Goal: Transaction & Acquisition: Purchase product/service

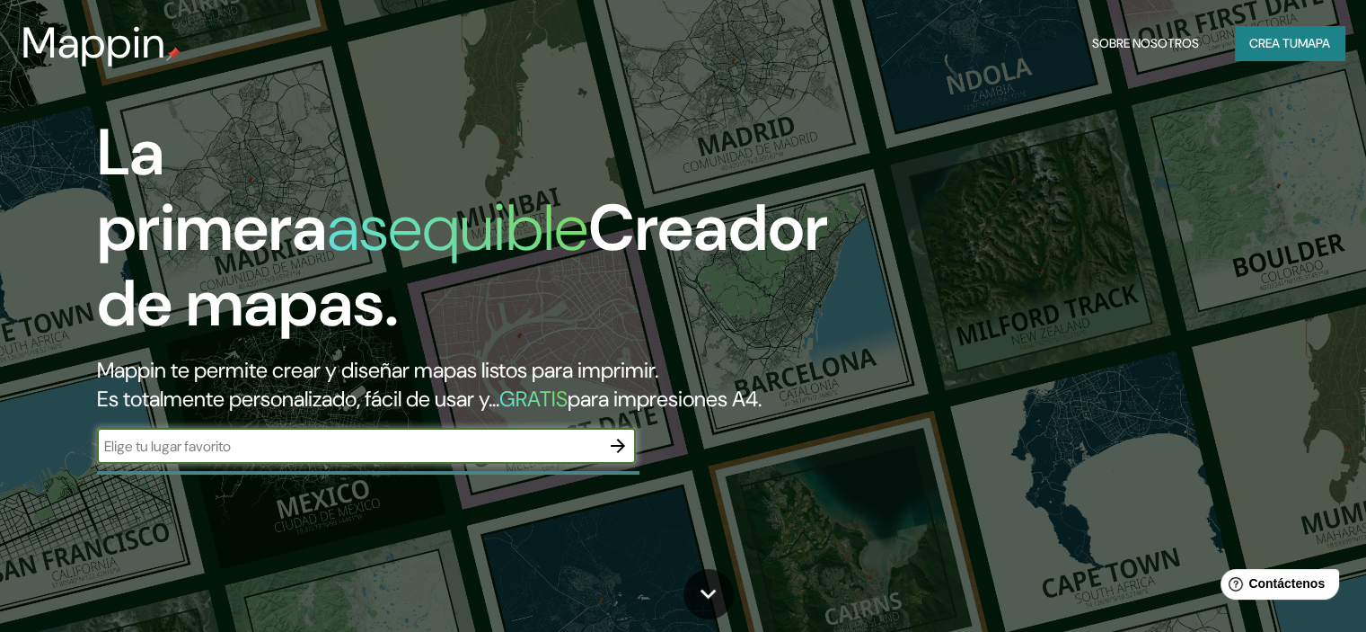
click at [430, 456] on input "text" at bounding box center [348, 446] width 503 height 21
type input "jicamarca anexo 8"
click at [618, 456] on icon "button" at bounding box center [618, 446] width 22 height 22
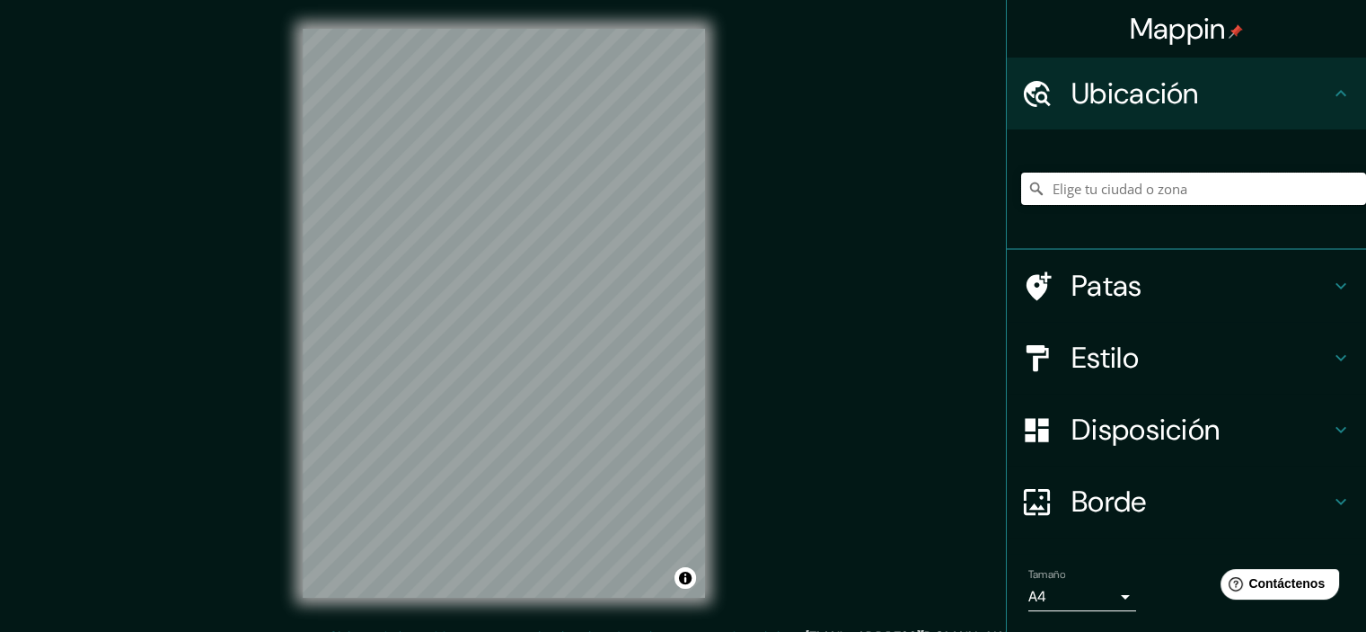
click at [1206, 190] on input "Elige tu ciudad o zona" at bounding box center [1193, 188] width 345 height 32
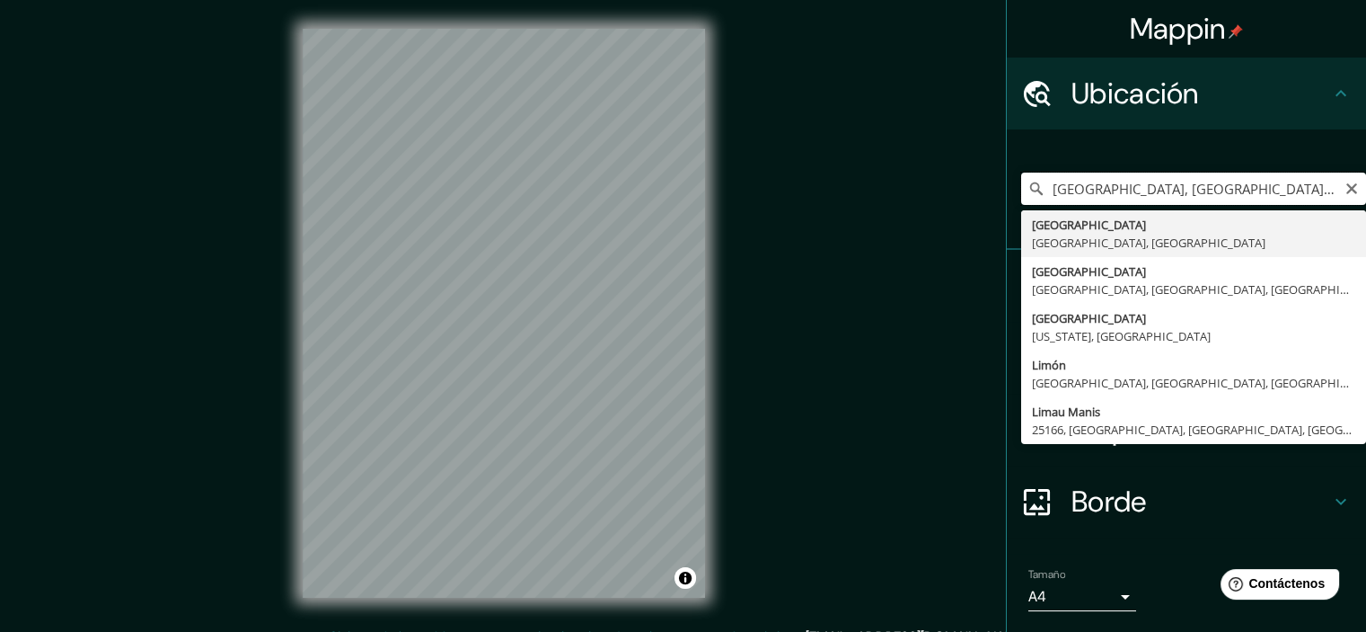
click at [1151, 186] on input "[GEOGRAPHIC_DATA], [GEOGRAPHIC_DATA], [GEOGRAPHIC_DATA]" at bounding box center [1193, 188] width 345 height 32
paste input "Jicamarca Anexo 8"
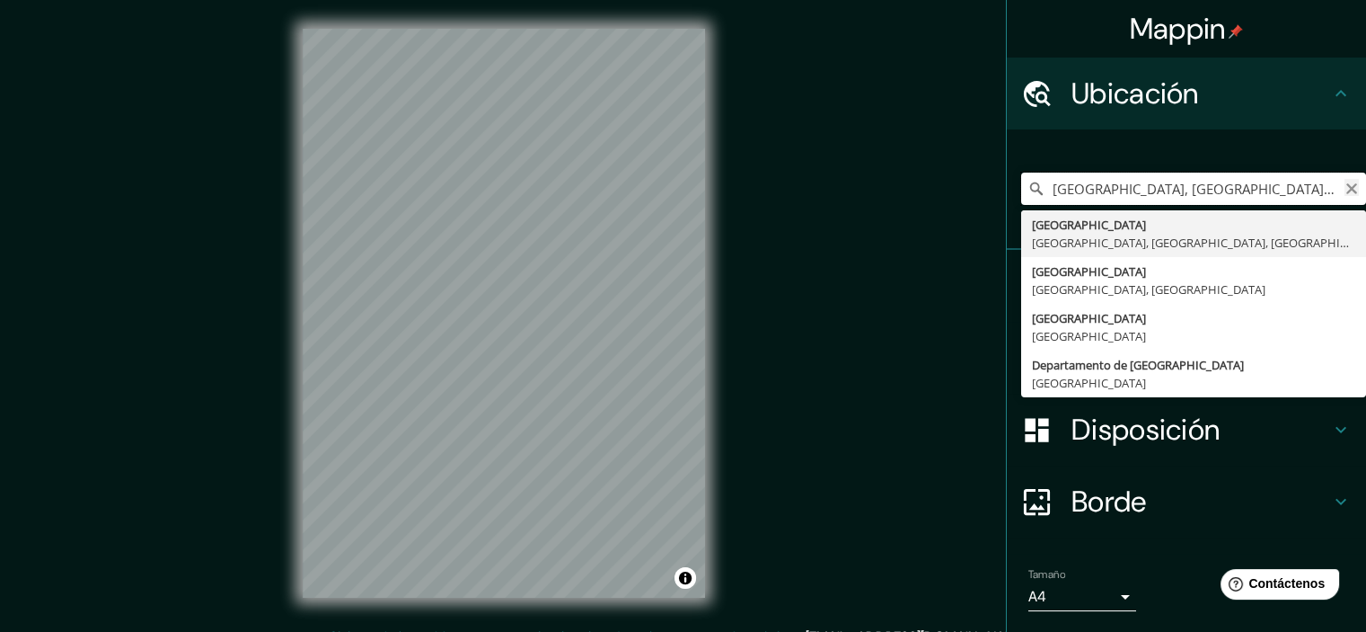
type input "[GEOGRAPHIC_DATA], [GEOGRAPHIC_DATA] Anexo 8e [GEOGRAPHIC_DATA], [GEOGRAPHIC_DA…"
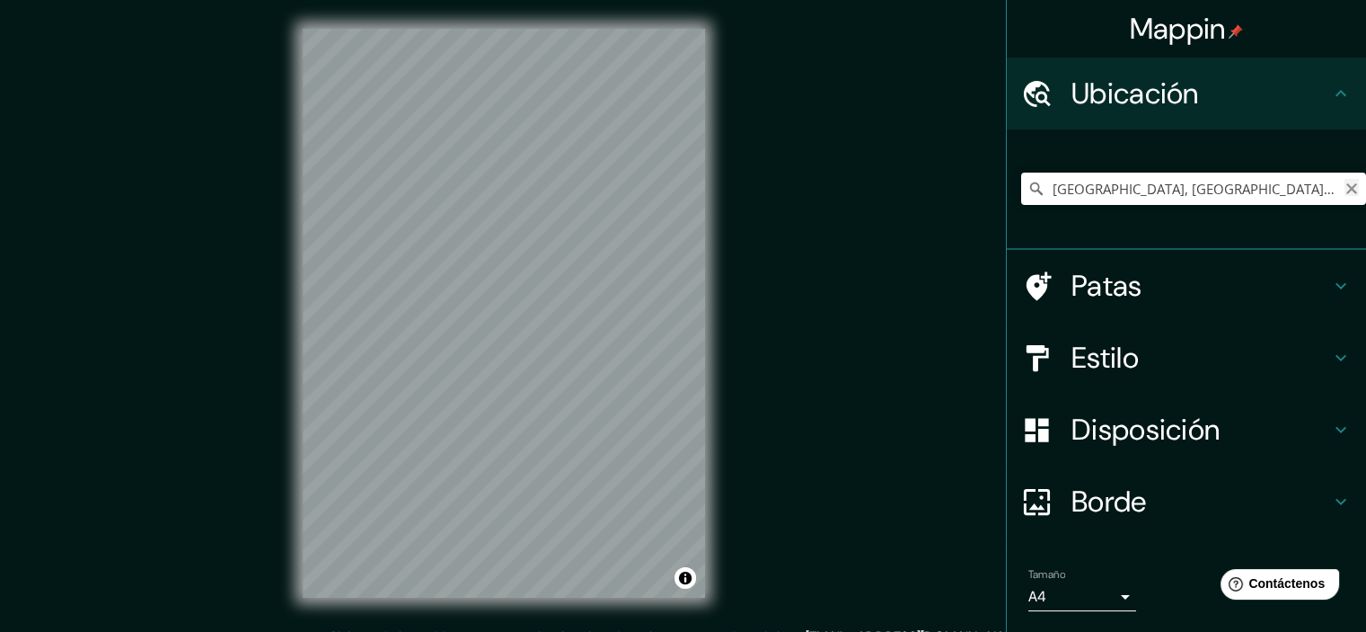
click at [1345, 188] on icon "Claro" at bounding box center [1352, 188] width 14 height 14
paste input "Jicamarca Anexo 8"
type input "[GEOGRAPHIC_DATA], [GEOGRAPHIC_DATA], [GEOGRAPHIC_DATA], [GEOGRAPHIC_DATA]"
click at [1347, 188] on icon "Claro" at bounding box center [1352, 188] width 11 height 11
click at [1234, 190] on input "Elige tu ciudad o zona" at bounding box center [1193, 188] width 345 height 32
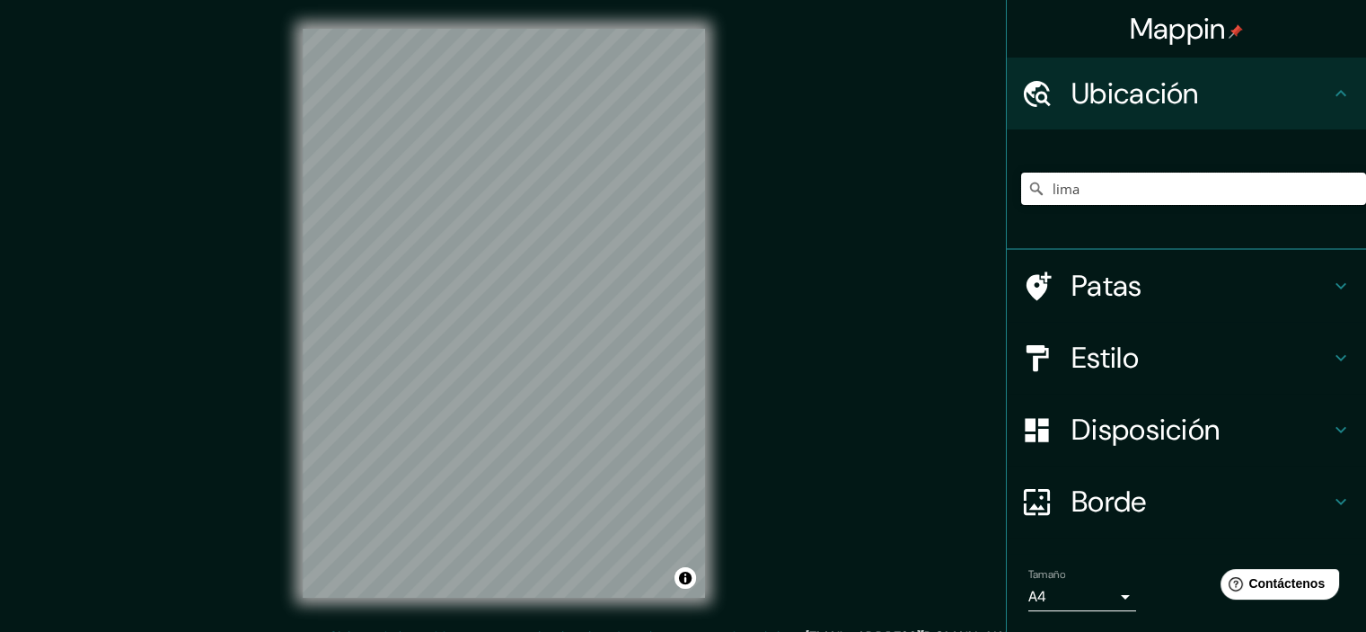
type input "lima"
click at [1030, 185] on icon at bounding box center [1036, 188] width 13 height 13
click at [1065, 178] on input "Pick your city or area" at bounding box center [1193, 188] width 345 height 32
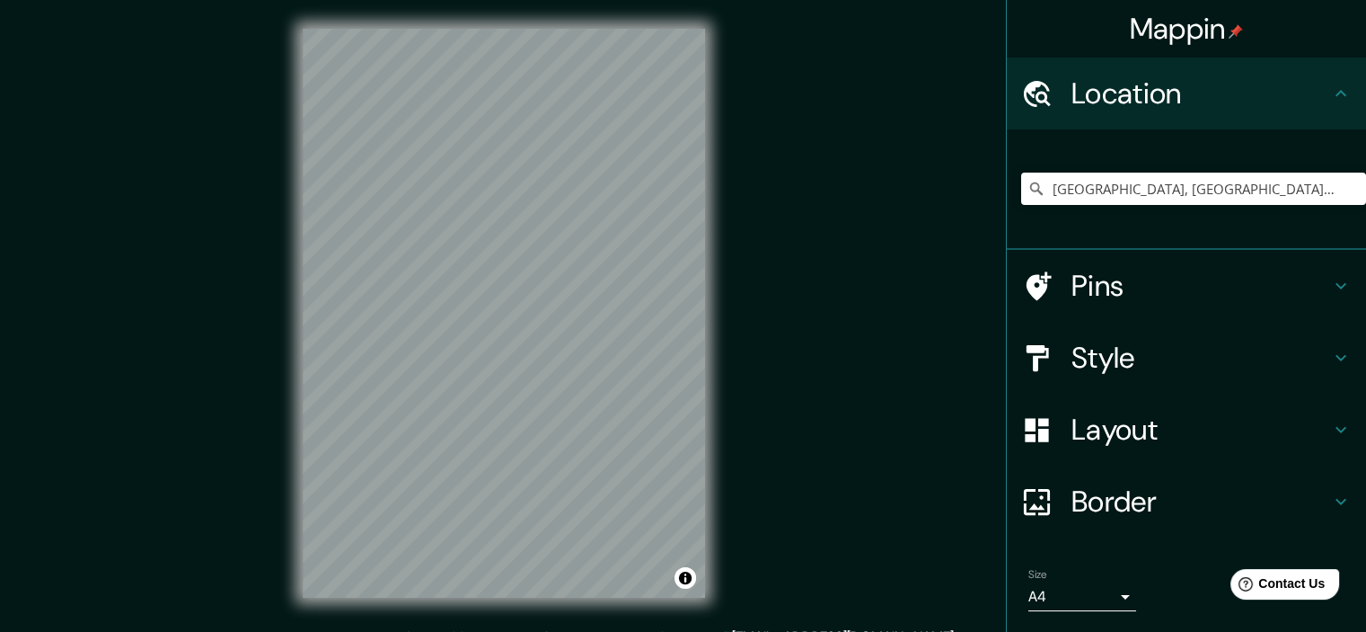
click at [1047, 351] on div at bounding box center [1046, 357] width 50 height 31
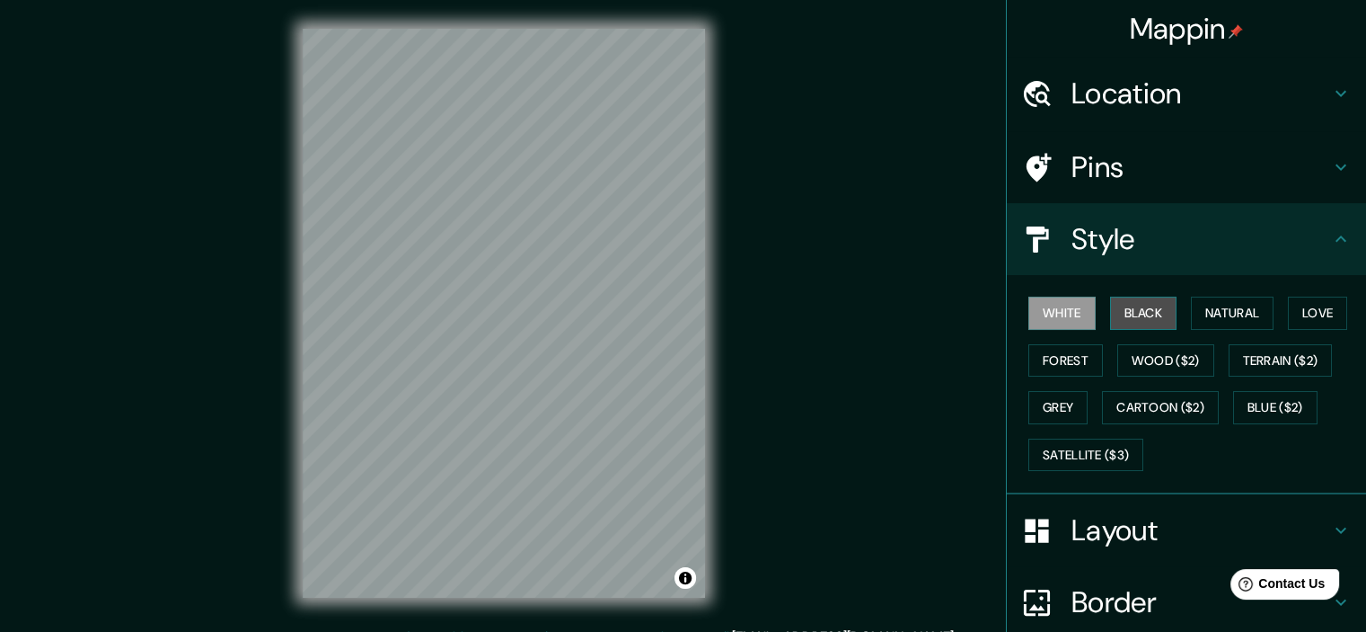
click at [1119, 302] on button "Black" at bounding box center [1143, 312] width 67 height 33
click at [1041, 302] on button "White" at bounding box center [1062, 312] width 67 height 33
click at [1215, 315] on button "Natural" at bounding box center [1232, 312] width 83 height 33
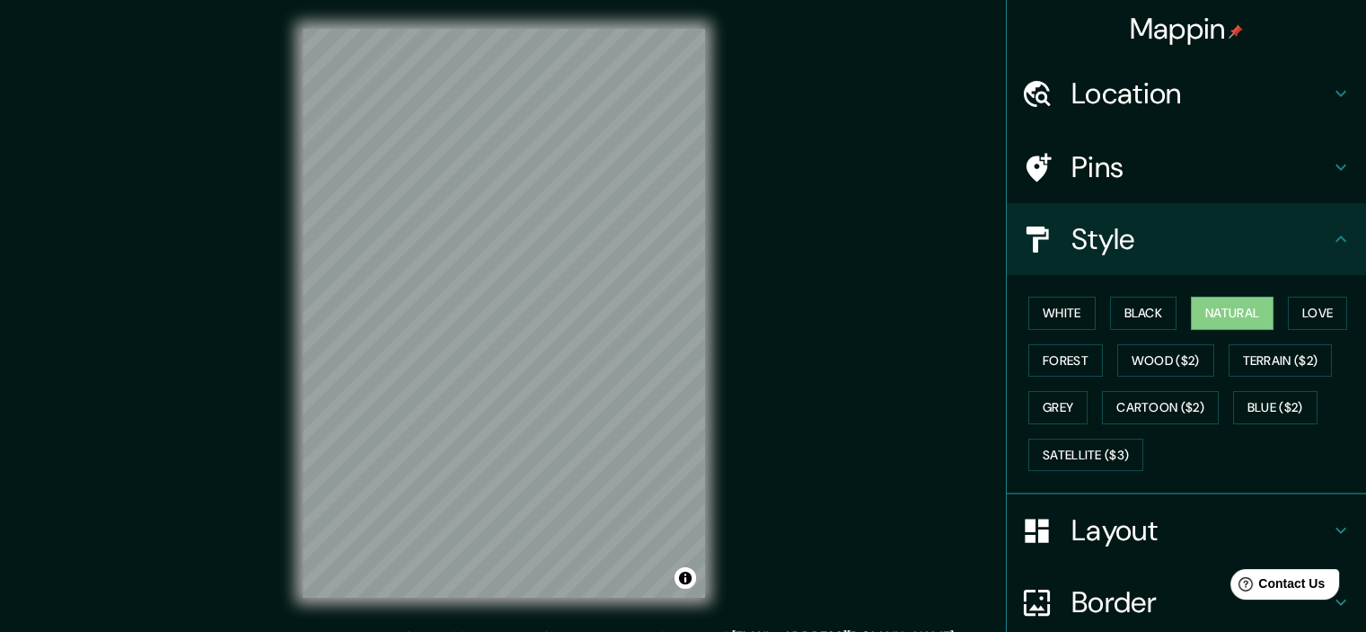
click at [1157, 96] on h4 "Location" at bounding box center [1201, 93] width 259 height 36
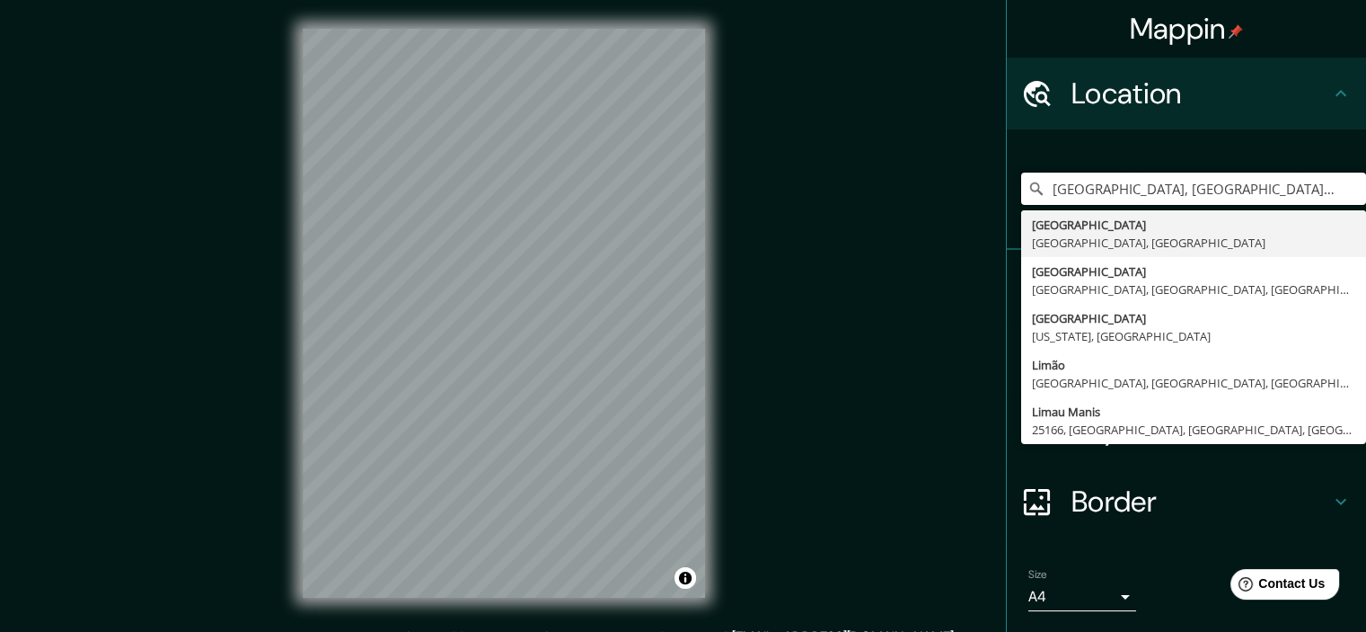
click at [614, 182] on div "Mappin Location Lima, Provincia de Lima, Perú Lima Provincia de Lima, Perú Lima…" at bounding box center [683, 327] width 1366 height 655
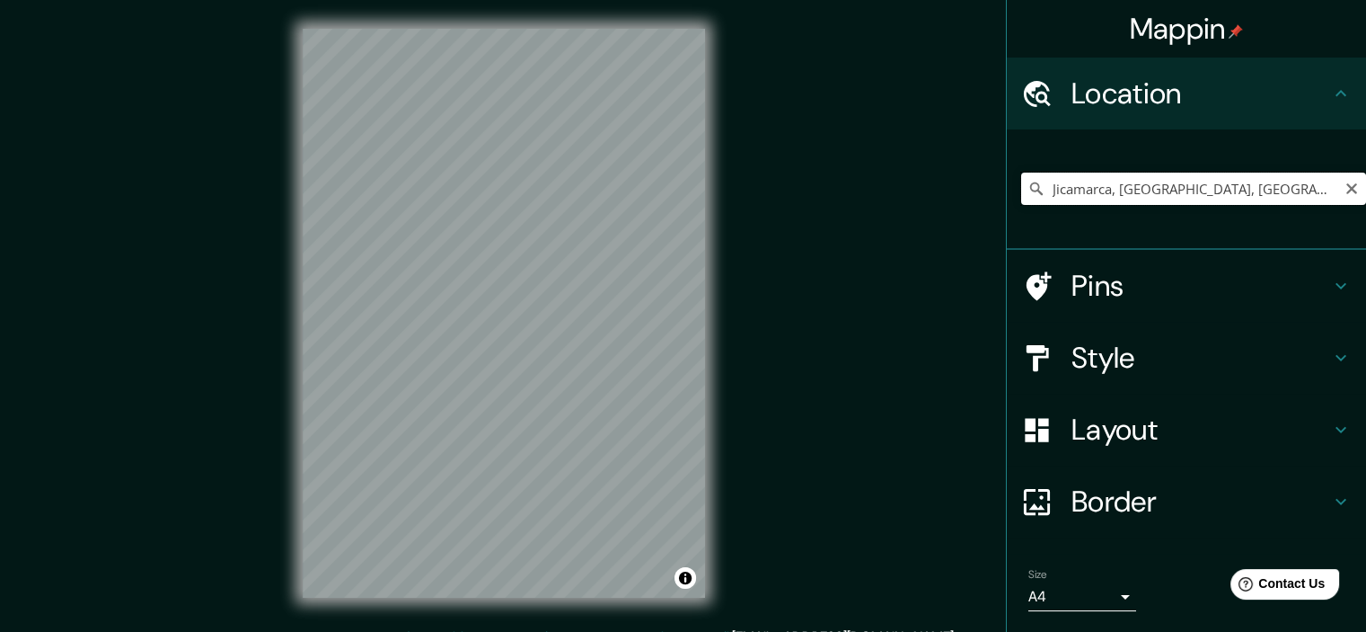
click at [1097, 190] on input "Jicamarca, Lima, Provincia de Lima, Perú" at bounding box center [1193, 188] width 345 height 32
click at [1100, 190] on input "Jicamarca, Lima, Provincia de Lima, Perú" at bounding box center [1193, 188] width 345 height 32
drag, startPoint x: 1253, startPoint y: 189, endPoint x: 769, endPoint y: 189, distance: 484.2
click at [769, 189] on div "Mappin Location Lima, Provincia de Lima, Perú Lima Provincia de Lima, Perú Lima…" at bounding box center [683, 327] width 1366 height 655
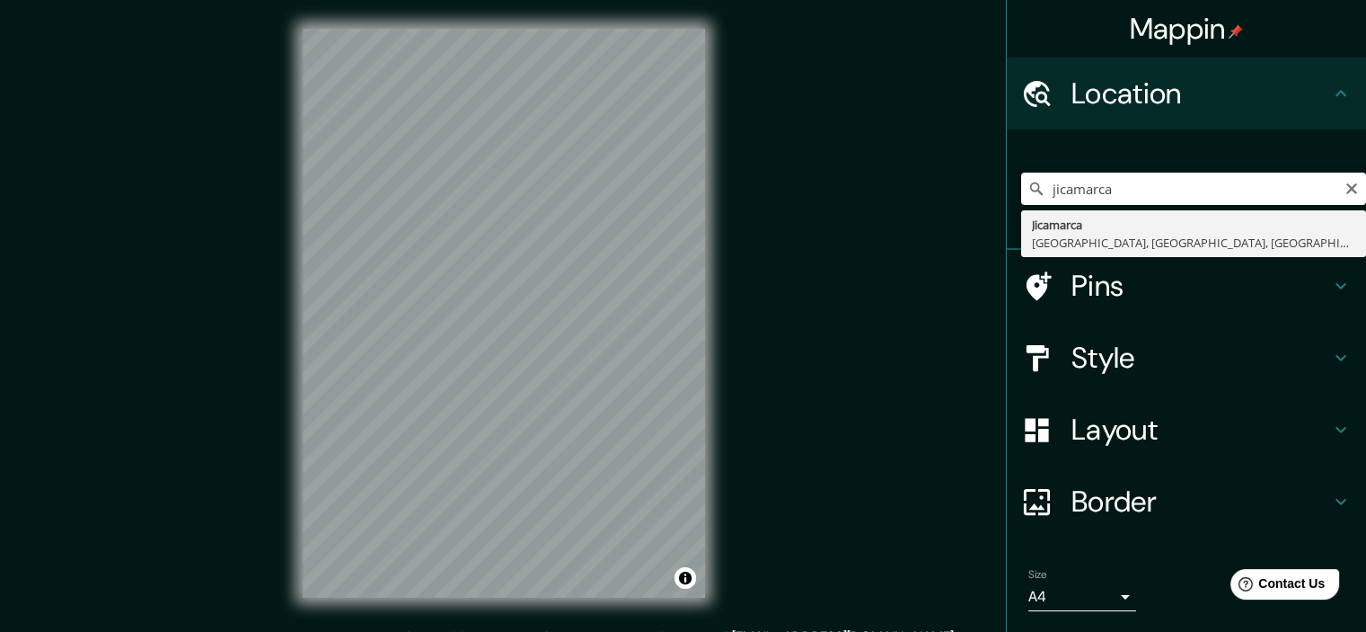
type input "Jicamarca, Lima, Provincia de Lima, Perú"
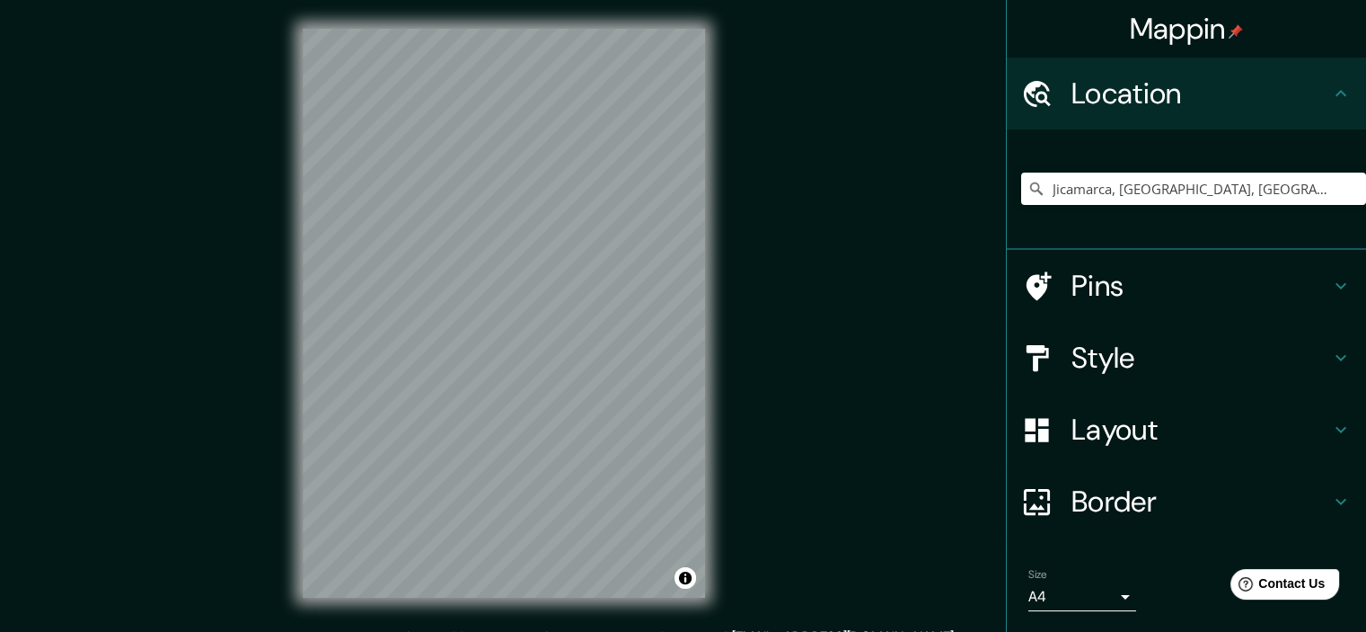
click at [717, 412] on div "© Mapbox © OpenStreetMap Improve this map" at bounding box center [504, 313] width 460 height 626
click at [290, 61] on div "© Mapbox © OpenStreetMap Improve this map" at bounding box center [504, 313] width 460 height 626
click at [760, 81] on div "Mappin Location Jicamarca, Lima, Provincia de Lima, Perú Pins Style Layout Bord…" at bounding box center [683, 327] width 1366 height 655
click at [1109, 419] on h4 "Layout" at bounding box center [1201, 429] width 259 height 36
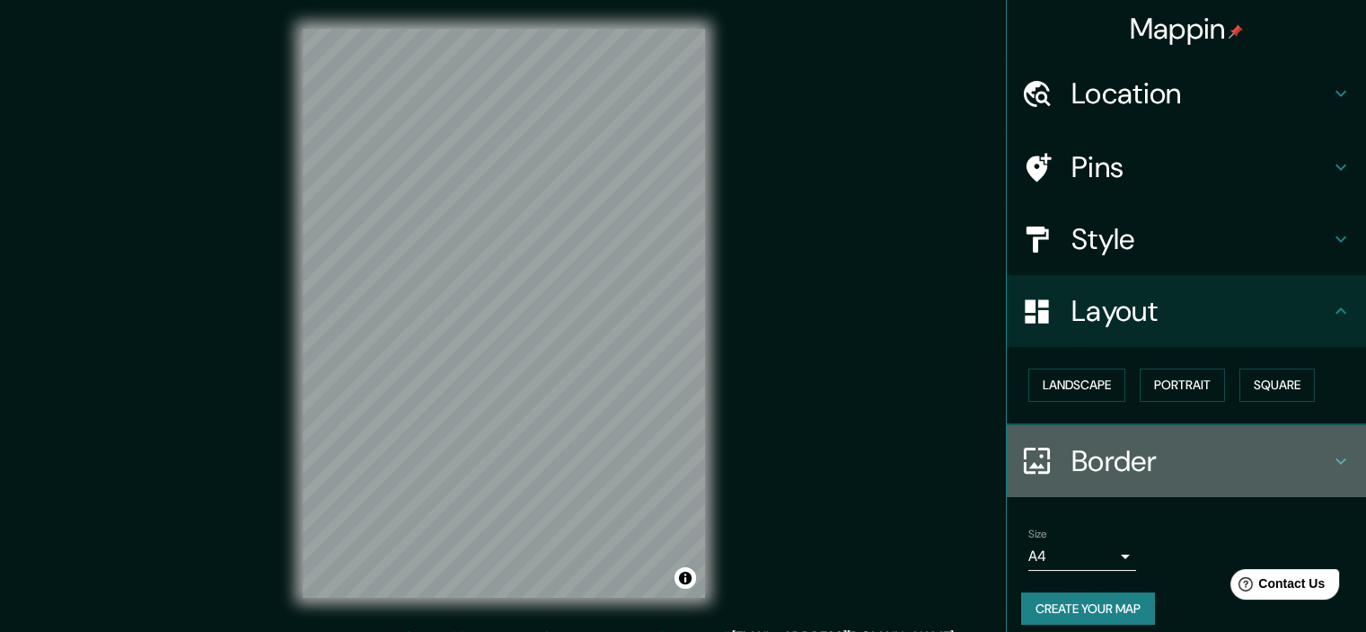
click at [1123, 451] on h4 "Border" at bounding box center [1201, 461] width 259 height 36
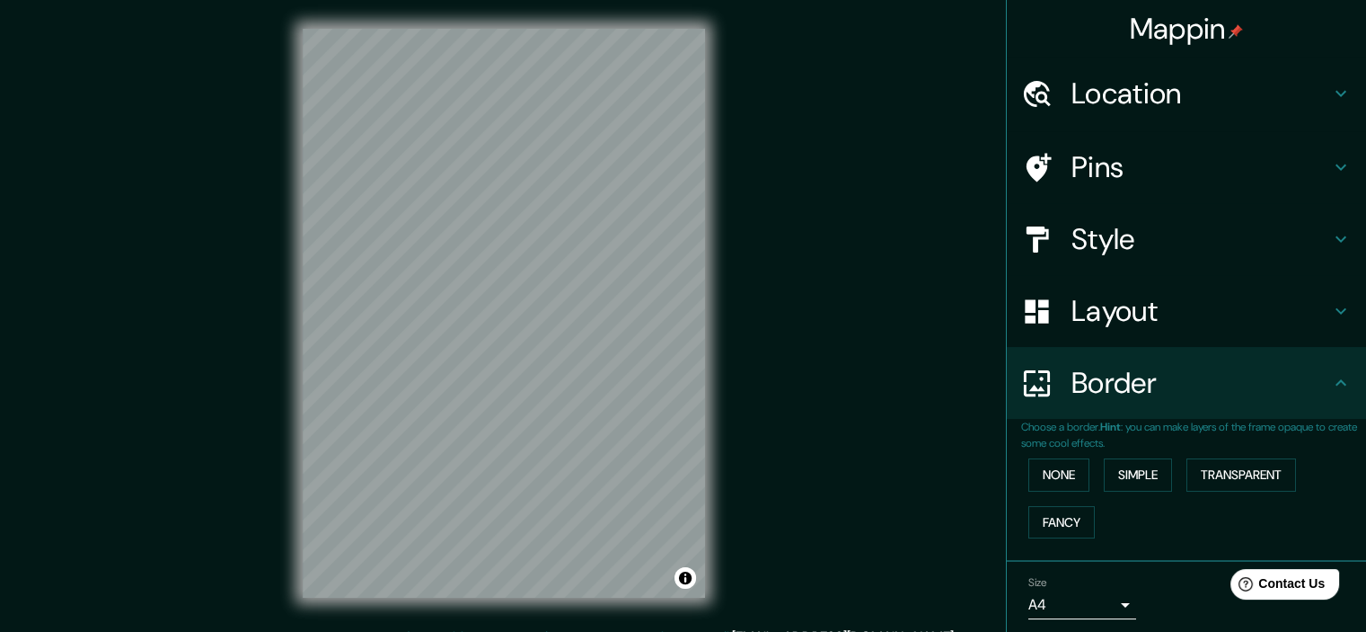
click at [1128, 401] on h4 "Border" at bounding box center [1201, 383] width 259 height 36
click at [1126, 173] on h4 "Pins" at bounding box center [1201, 167] width 259 height 36
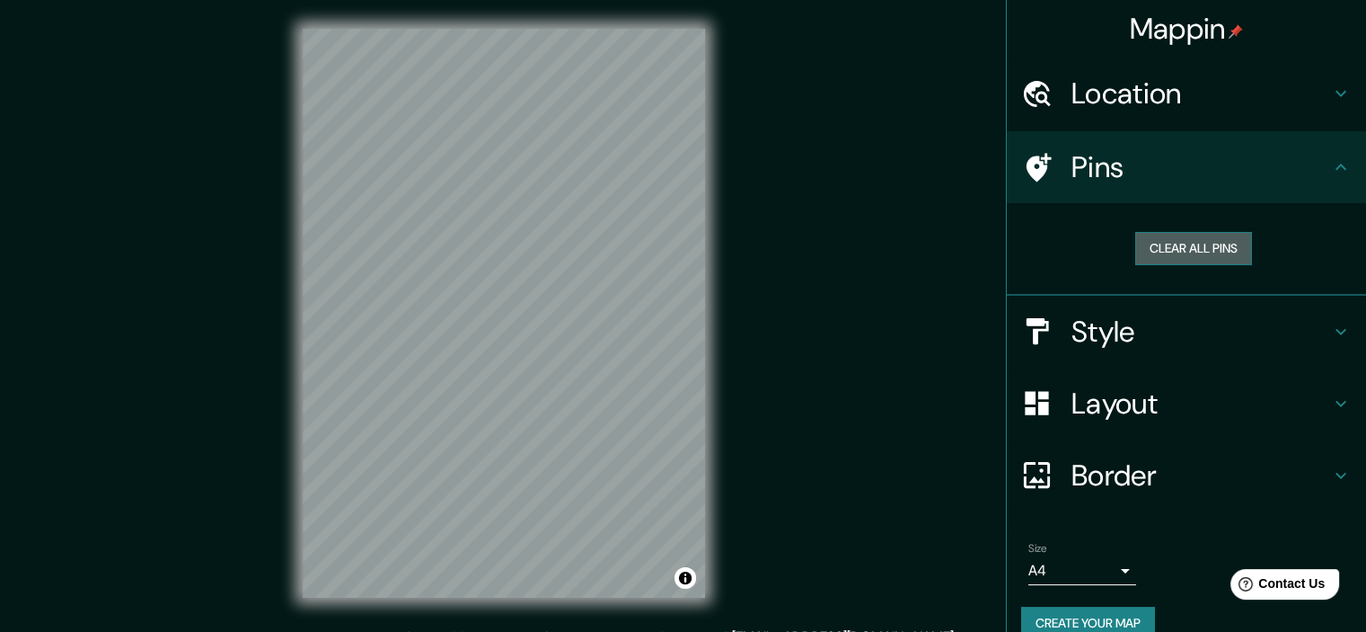
click at [1147, 242] on button "Clear all pins" at bounding box center [1194, 248] width 117 height 33
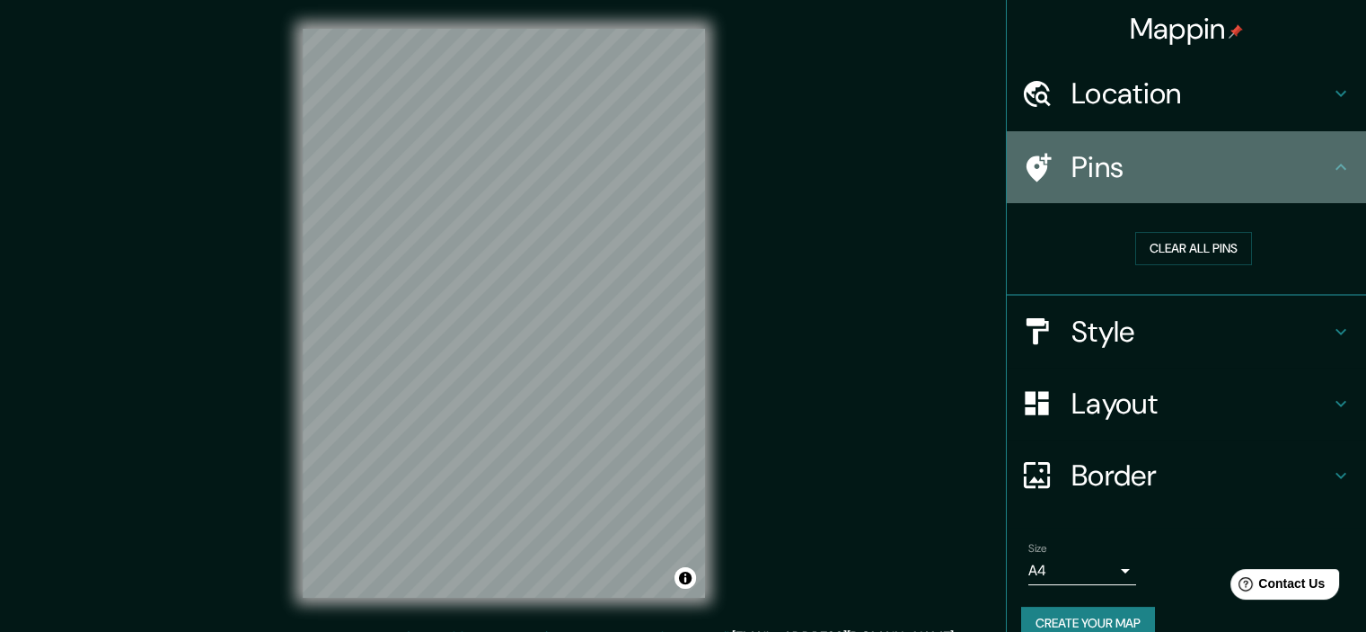
click at [1153, 178] on h4 "Pins" at bounding box center [1201, 167] width 259 height 36
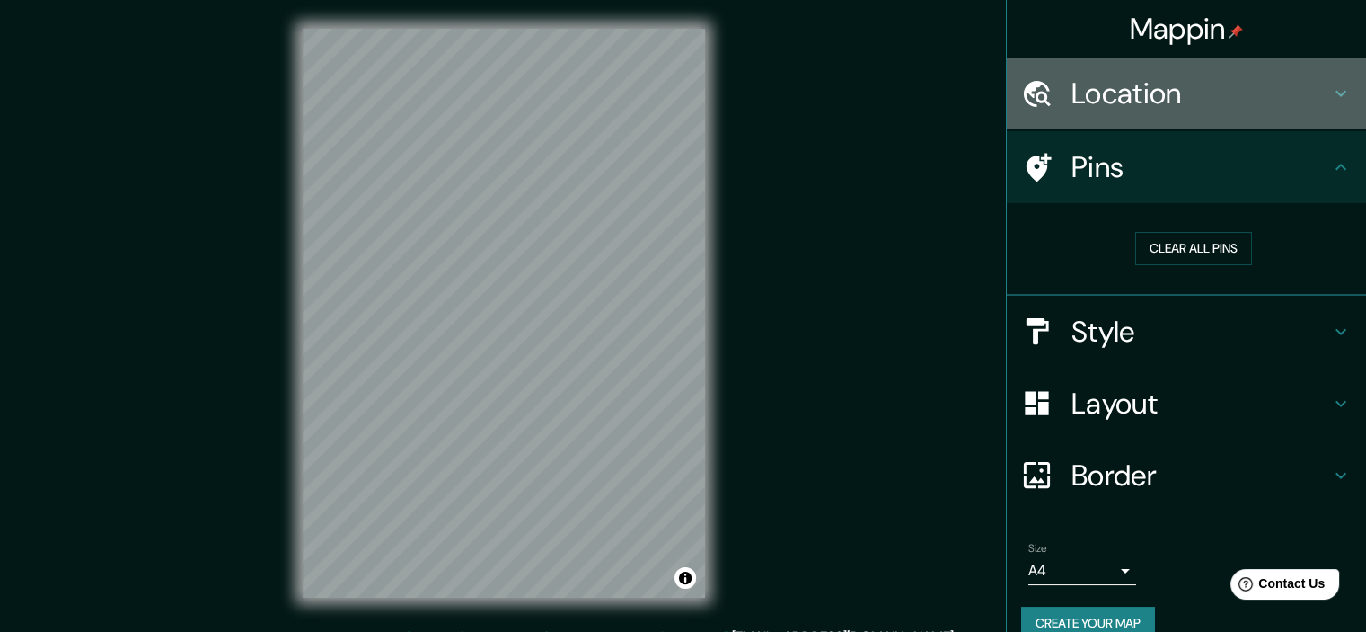
click at [1162, 93] on h4 "Location" at bounding box center [1201, 93] width 259 height 36
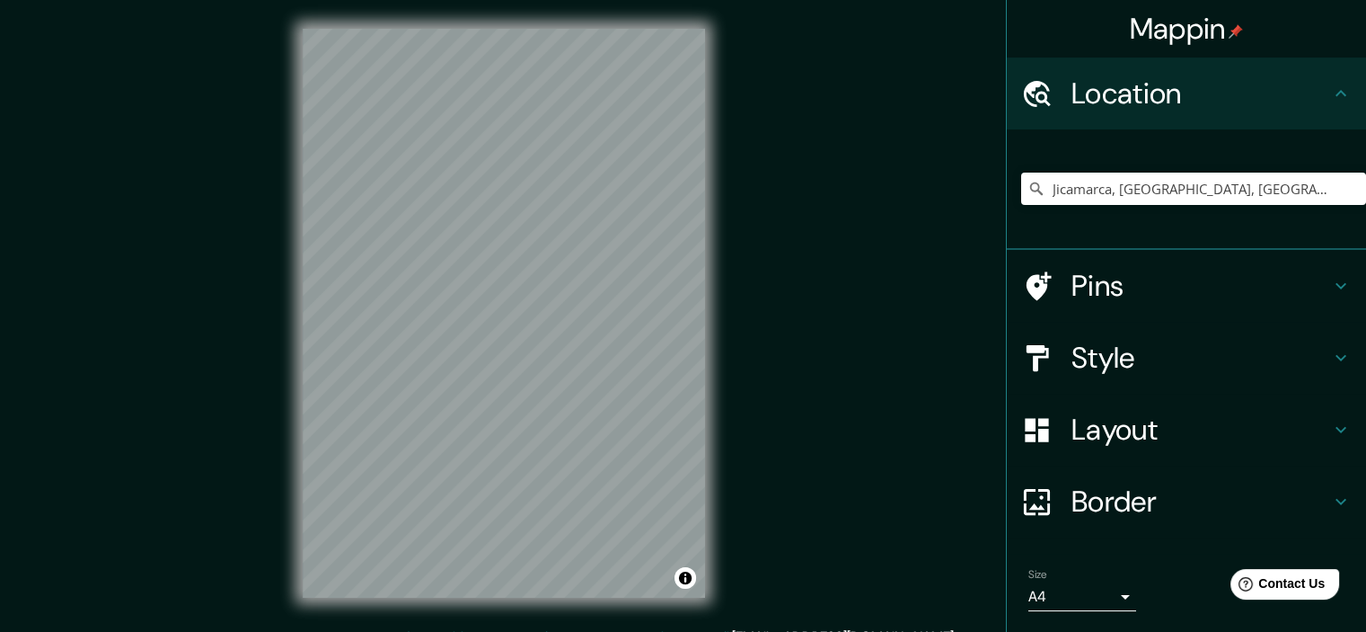
click at [707, 486] on div "© Mapbox © OpenStreetMap Improve this map" at bounding box center [504, 313] width 460 height 626
